Goal: Task Accomplishment & Management: Manage account settings

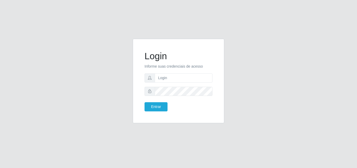
type input "[PERSON_NAME].silva"
click at [148, 29] on div "Login Informe suas credenciais de acesso jeana.silva Entrar" at bounding box center [178, 84] width 357 height 168
click at [163, 79] on input "text" at bounding box center [184, 77] width 58 height 9
click at [154, 105] on button "Entrar" at bounding box center [156, 106] width 23 height 9
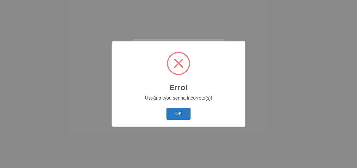
click at [176, 116] on button "OK" at bounding box center [179, 114] width 24 height 12
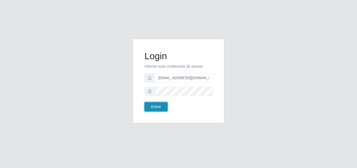
click at [154, 106] on button "Entrar" at bounding box center [156, 106] width 23 height 9
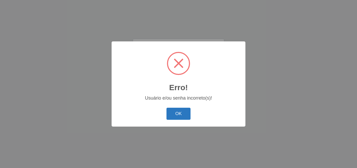
click at [176, 112] on button "OK" at bounding box center [179, 114] width 24 height 12
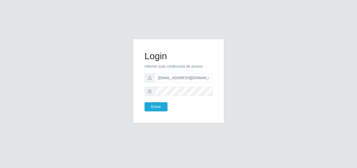
click at [149, 92] on icon at bounding box center [150, 91] width 4 height 4
click at [150, 91] on icon at bounding box center [150, 91] width 4 height 4
click at [211, 78] on input "[EMAIL_ADDRESS][DOMAIN_NAME]" at bounding box center [184, 77] width 58 height 9
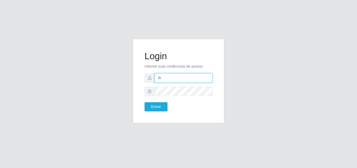
type input "t"
type input "[EMAIL_ADDRESS][DOMAIN_NAME]"
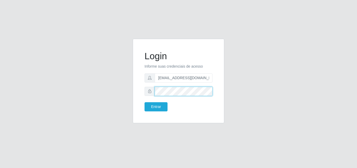
click at [145, 102] on button "Entrar" at bounding box center [156, 106] width 23 height 9
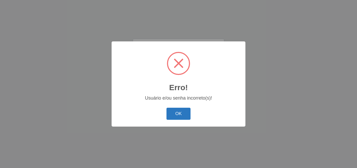
click at [180, 111] on button "OK" at bounding box center [179, 114] width 24 height 12
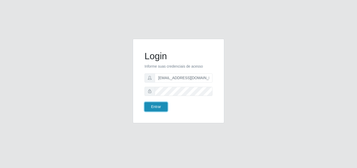
click at [155, 107] on button "Entrar" at bounding box center [156, 106] width 23 height 9
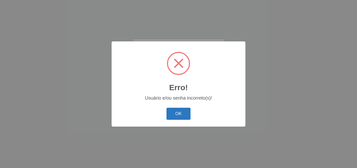
click at [176, 113] on button "OK" at bounding box center [179, 114] width 24 height 12
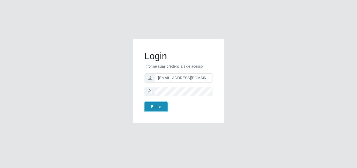
click at [155, 108] on button "Entrar" at bounding box center [156, 106] width 23 height 9
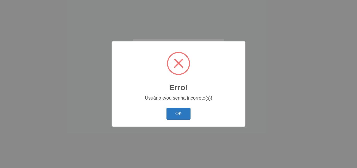
click at [176, 116] on button "OK" at bounding box center [179, 114] width 24 height 12
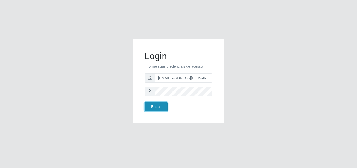
click at [159, 107] on button "Entrar" at bounding box center [156, 106] width 23 height 9
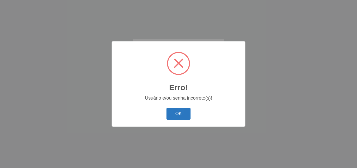
click at [181, 113] on button "OK" at bounding box center [179, 114] width 24 height 12
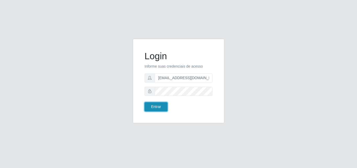
click at [150, 107] on button "Entrar" at bounding box center [156, 106] width 23 height 9
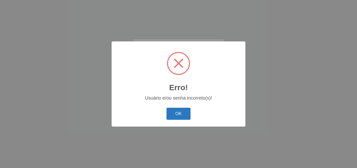
click at [173, 113] on button "OK" at bounding box center [179, 114] width 24 height 12
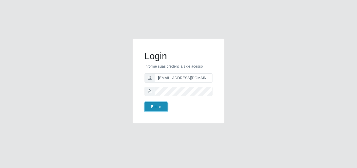
click at [156, 106] on button "Entrar" at bounding box center [156, 106] width 23 height 9
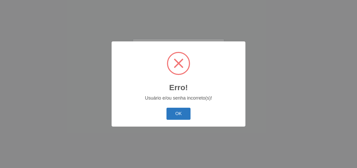
click at [179, 111] on button "OK" at bounding box center [179, 114] width 24 height 12
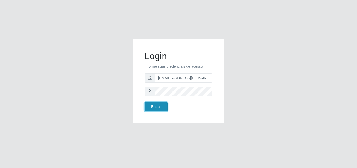
click at [155, 105] on button "Entrar" at bounding box center [156, 106] width 23 height 9
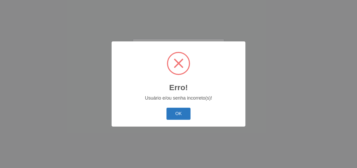
click at [178, 117] on button "OK" at bounding box center [179, 114] width 24 height 12
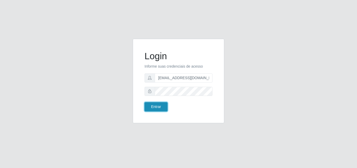
click at [160, 104] on button "Entrar" at bounding box center [156, 106] width 23 height 9
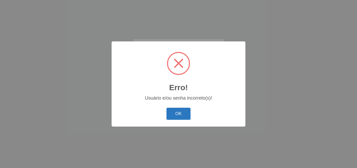
click at [172, 116] on button "OK" at bounding box center [179, 114] width 24 height 12
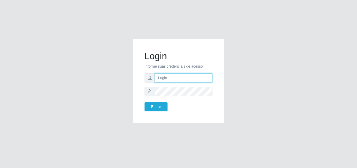
click at [156, 77] on input "text" at bounding box center [184, 77] width 58 height 9
click at [186, 79] on input "text" at bounding box center [184, 77] width 58 height 9
type input "[EMAIL_ADDRESS][DOMAIN_NAME]"
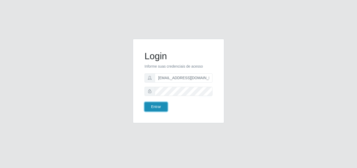
click at [161, 106] on button "Entrar" at bounding box center [156, 106] width 23 height 9
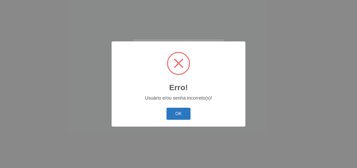
click at [182, 114] on button "OK" at bounding box center [179, 114] width 24 height 12
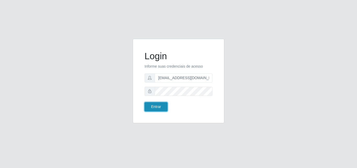
click at [163, 106] on button "Entrar" at bounding box center [156, 106] width 23 height 9
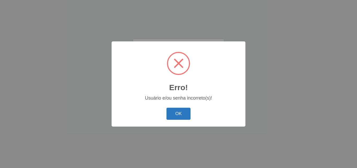
click at [168, 110] on button "OK" at bounding box center [179, 114] width 24 height 12
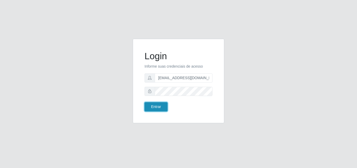
click at [159, 107] on button "Entrar" at bounding box center [156, 106] width 23 height 9
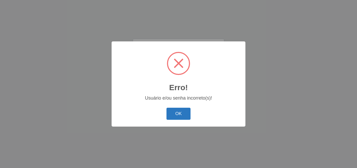
click at [178, 111] on button "OK" at bounding box center [179, 114] width 24 height 12
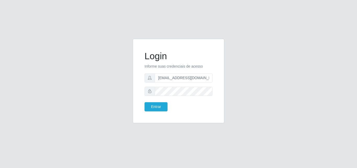
click at [150, 92] on icon at bounding box center [150, 91] width 4 height 4
click at [164, 104] on button "Entrar" at bounding box center [156, 106] width 23 height 9
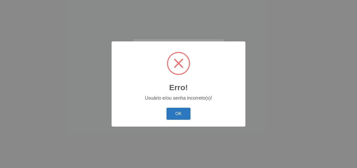
click at [177, 113] on button "OK" at bounding box center [179, 114] width 24 height 12
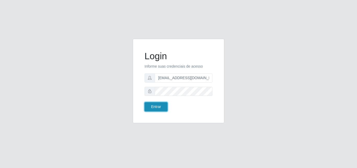
click at [155, 108] on button "Entrar" at bounding box center [156, 106] width 23 height 9
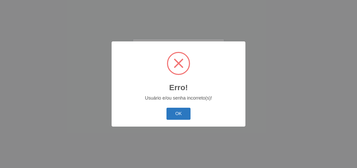
click at [182, 115] on button "OK" at bounding box center [179, 114] width 24 height 12
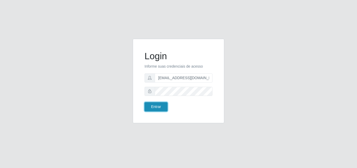
click at [160, 105] on button "Entrar" at bounding box center [156, 106] width 23 height 9
